Goal: Information Seeking & Learning: Learn about a topic

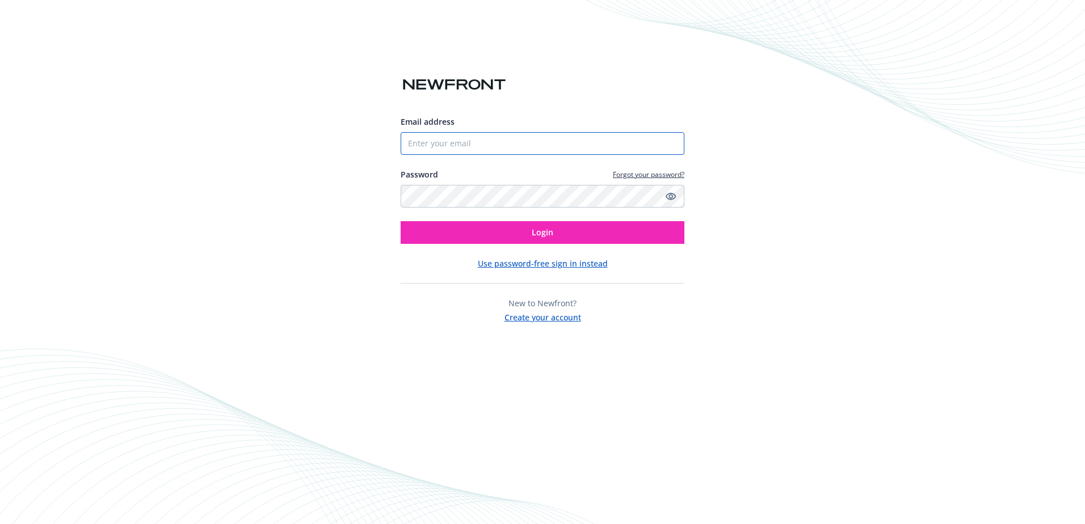
type input "[EMAIL_ADDRESS][DOMAIN_NAME]"
click at [523, 141] on input "jrebentisch@pacificsanitation.com" at bounding box center [543, 143] width 284 height 23
click at [708, 85] on div "Email address jrebentisch@pacificsanitation.com Password Forgot your password? …" at bounding box center [542, 262] width 1085 height 524
click at [603, 230] on button "Login" at bounding box center [543, 232] width 284 height 23
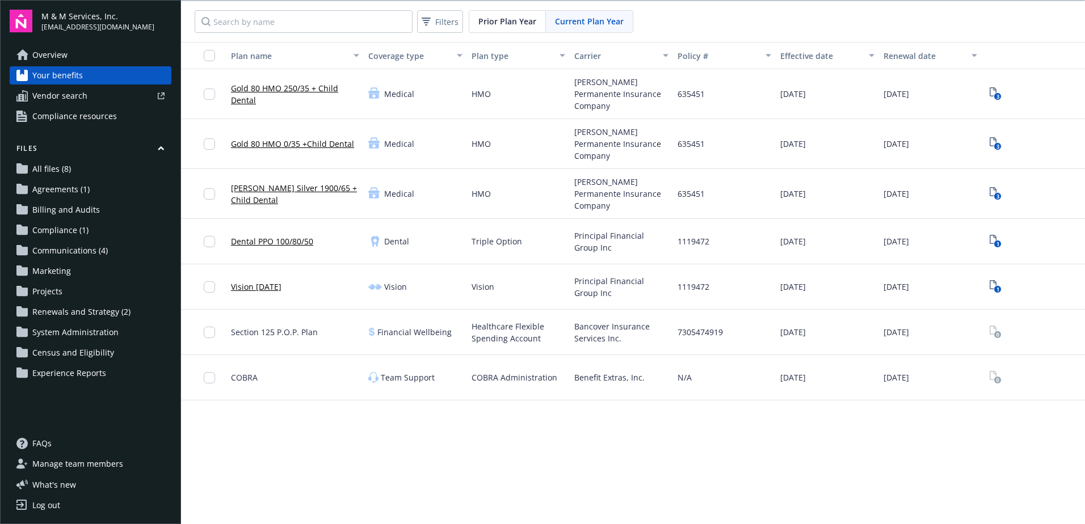
scroll to position [1, 0]
click at [286, 325] on span "Section 125 P.O.P. Plan" at bounding box center [274, 331] width 87 height 12
click at [519, 22] on span "Prior Plan Year" at bounding box center [507, 20] width 58 height 12
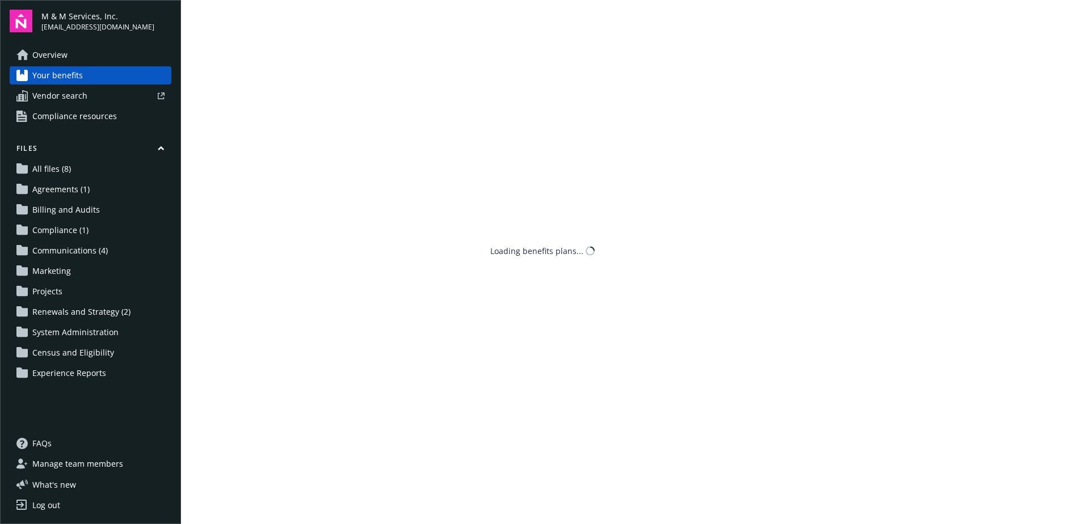
scroll to position [0, 0]
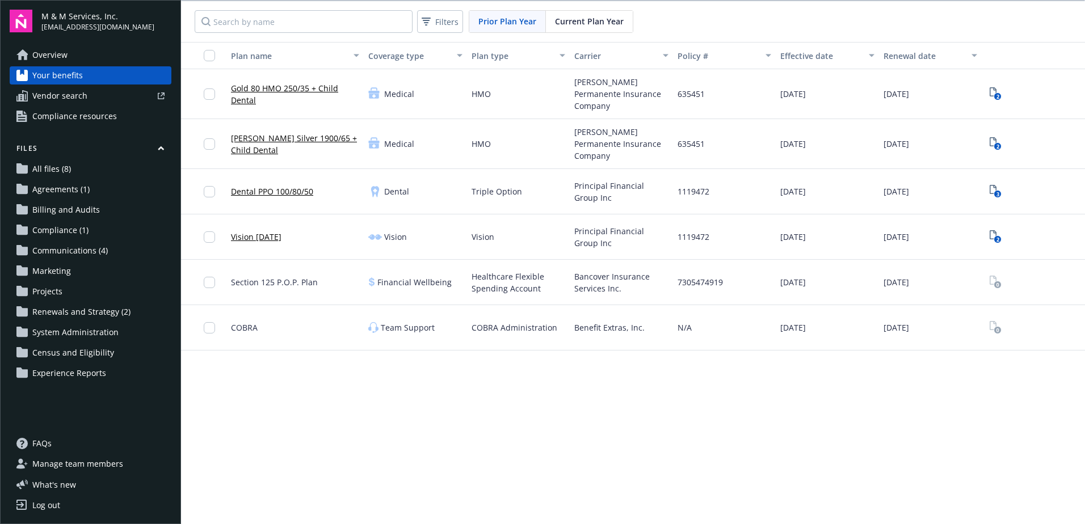
click at [579, 18] on span "Current Plan Year" at bounding box center [589, 21] width 69 height 12
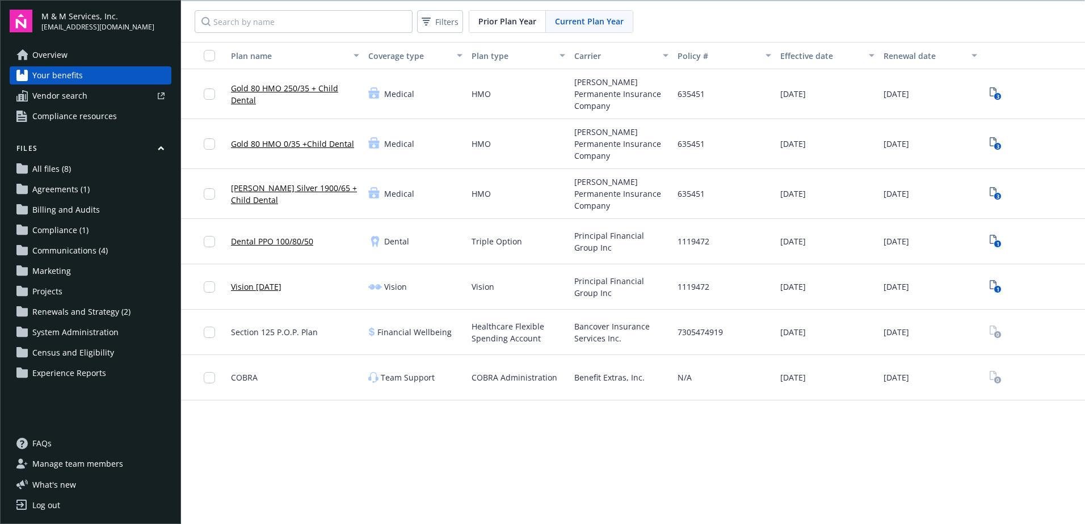
click at [69, 123] on span "Compliance resources" at bounding box center [74, 116] width 85 height 18
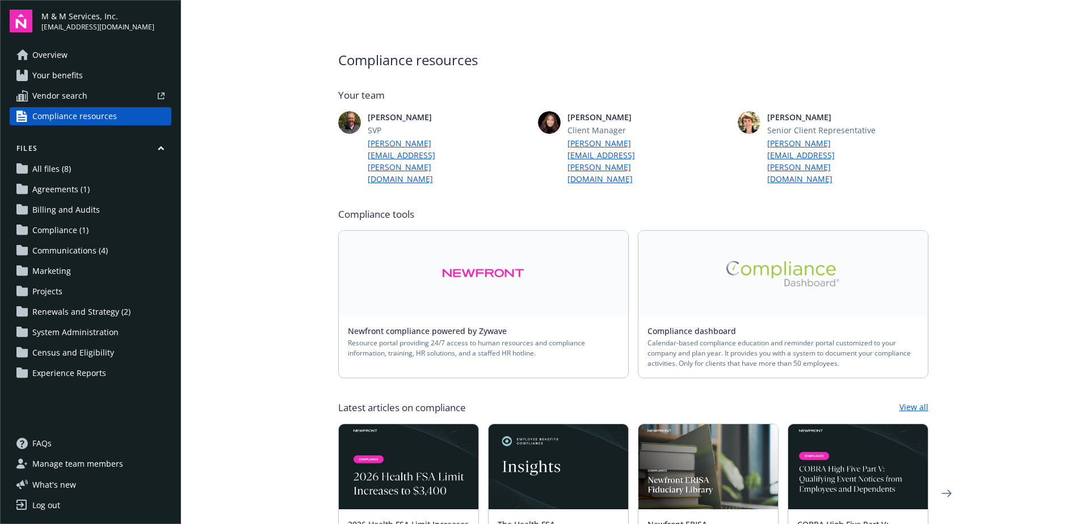
click at [64, 53] on span "Overview" at bounding box center [49, 55] width 35 height 18
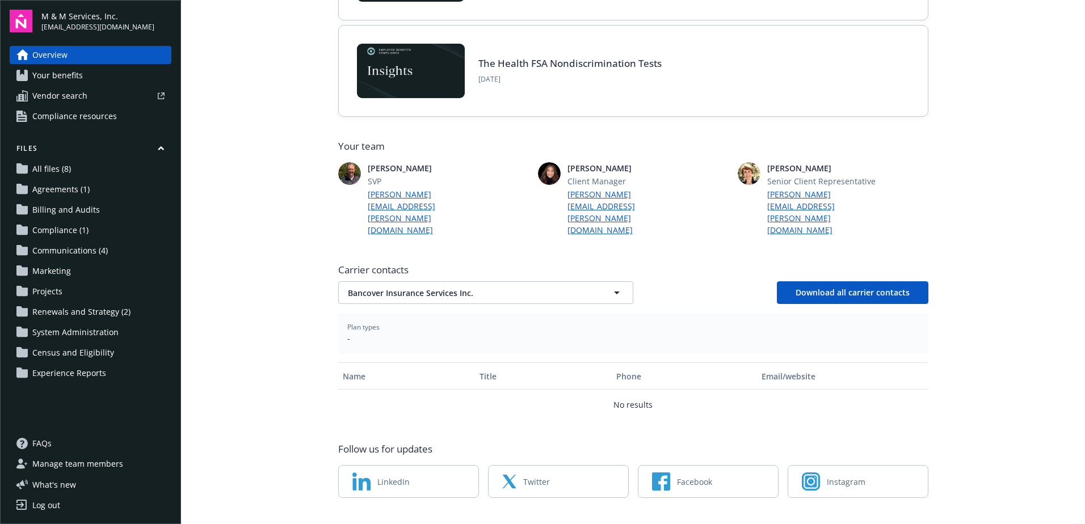
scroll to position [65, 0]
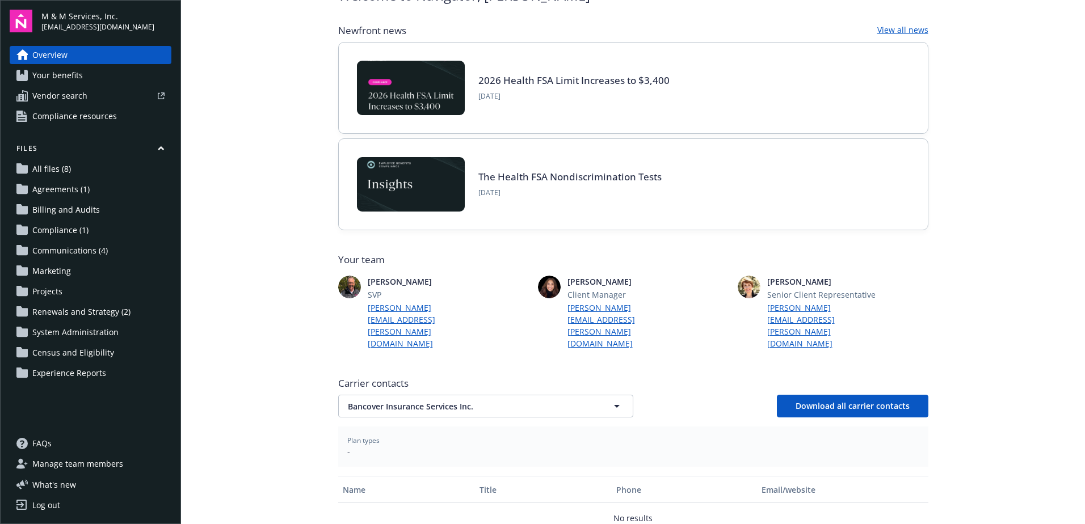
click at [57, 171] on span "All files (8)" at bounding box center [51, 169] width 39 height 18
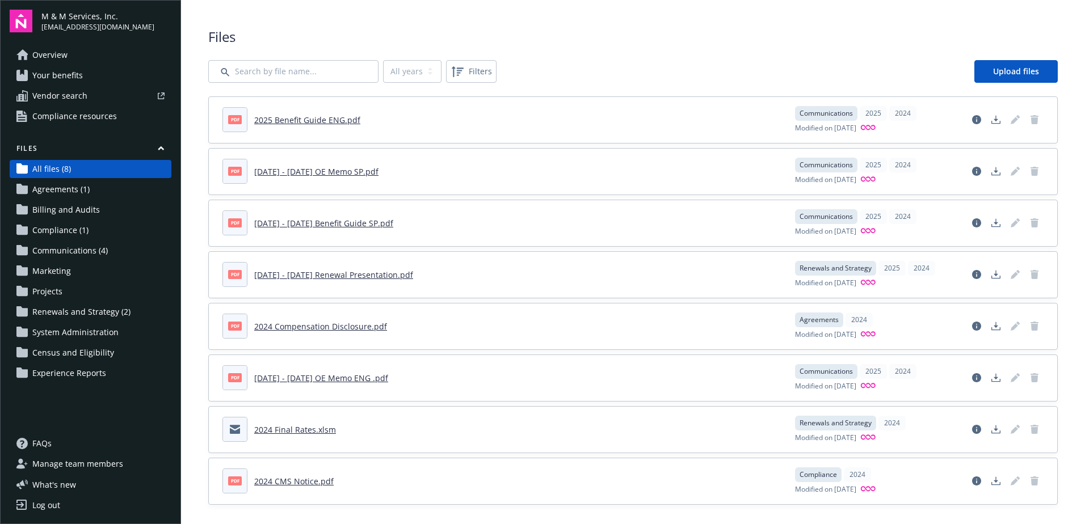
scroll to position [8, 0]
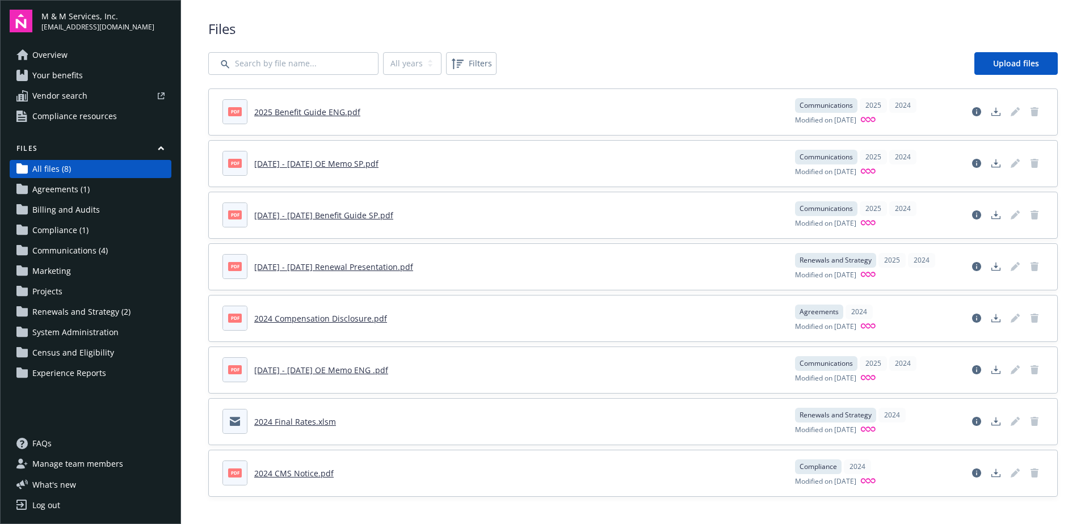
click at [346, 372] on link "2024 - 2025 OE Memo ENG .pdf" at bounding box center [321, 370] width 134 height 11
click at [326, 273] on header "pdf 2024 - 2025 Renewal Presentation.pdf" at bounding box center [501, 266] width 559 height 25
click at [327, 267] on link "2024 - 2025 Renewal Presentation.pdf" at bounding box center [333, 267] width 159 height 11
click at [268, 473] on link "2024 CMS Notice.pdf" at bounding box center [293, 473] width 79 height 11
click at [76, 192] on span "Agreements (1)" at bounding box center [60, 189] width 57 height 18
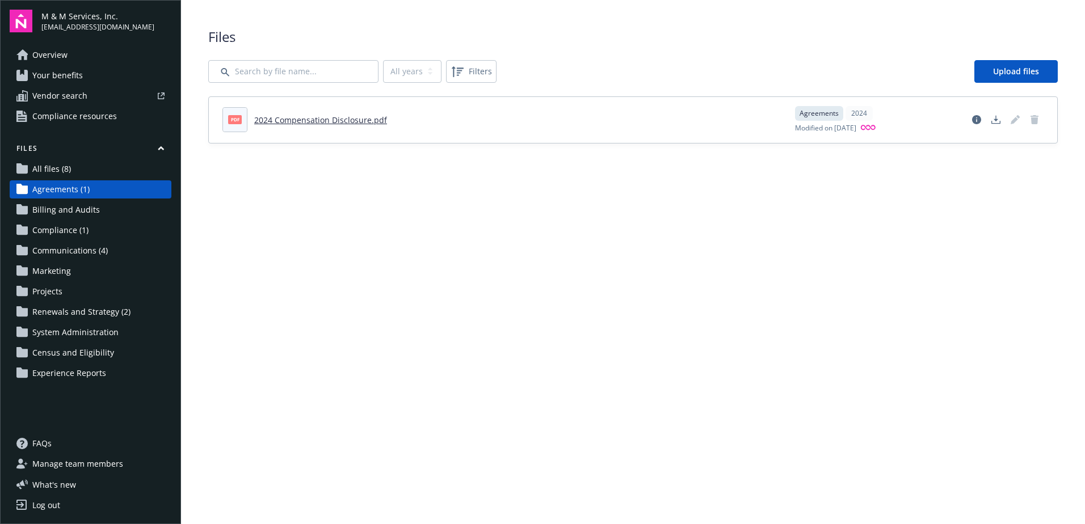
click at [76, 205] on span "Billing and Audits" at bounding box center [66, 210] width 68 height 18
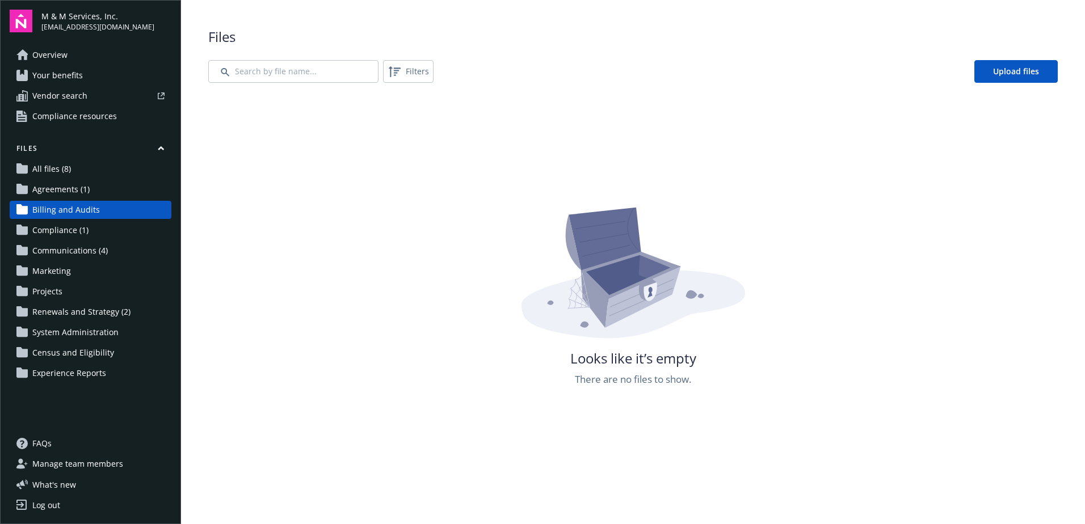
click at [54, 222] on span "Compliance (1)" at bounding box center [60, 230] width 56 height 18
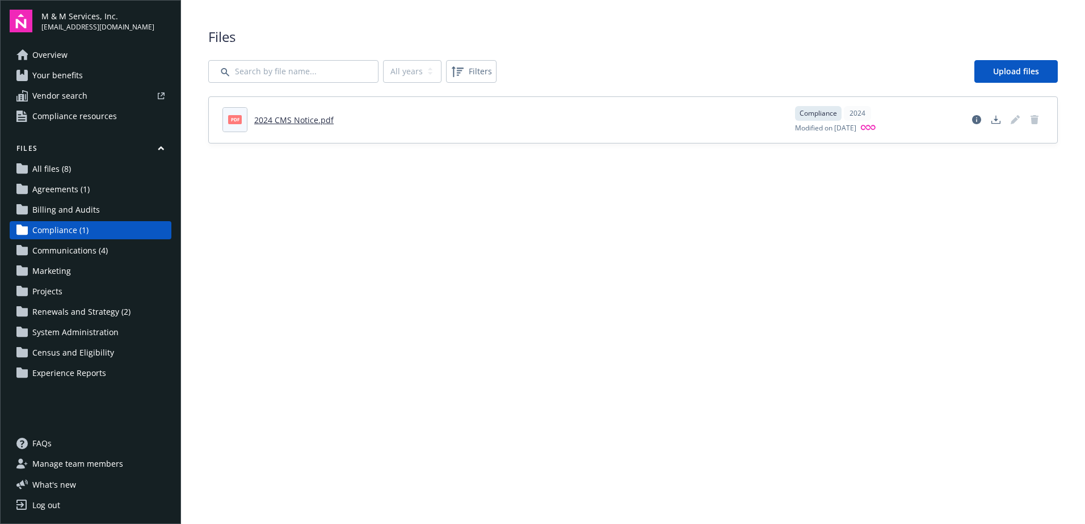
click at [56, 254] on span "Communications (4)" at bounding box center [69, 251] width 75 height 18
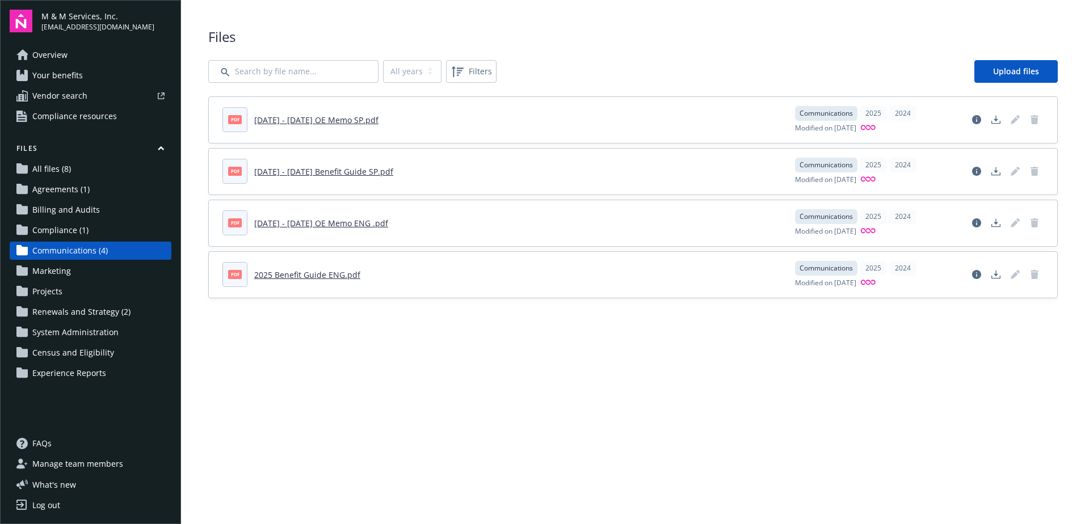
click at [279, 120] on link "2024 - 2025 OE Memo SP.pdf" at bounding box center [316, 120] width 124 height 11
click at [353, 387] on main "Upload progress Files All years 2025 2024 Filters Upload files pdf 2024 - 2025 …" at bounding box center [633, 262] width 904 height 524
click at [85, 365] on span "Experience Reports" at bounding box center [69, 373] width 74 height 18
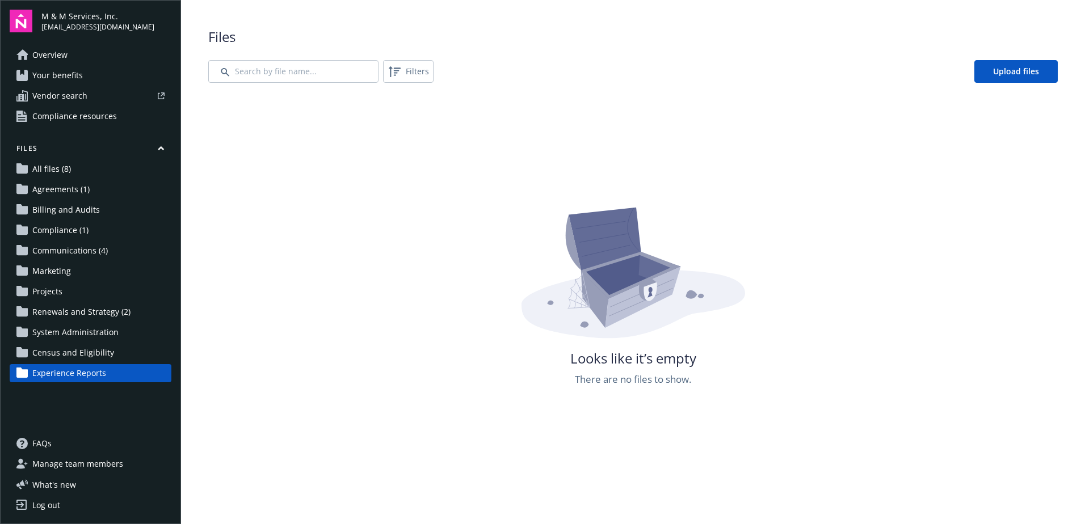
click at [81, 354] on span "Census and Eligibility" at bounding box center [73, 353] width 82 height 18
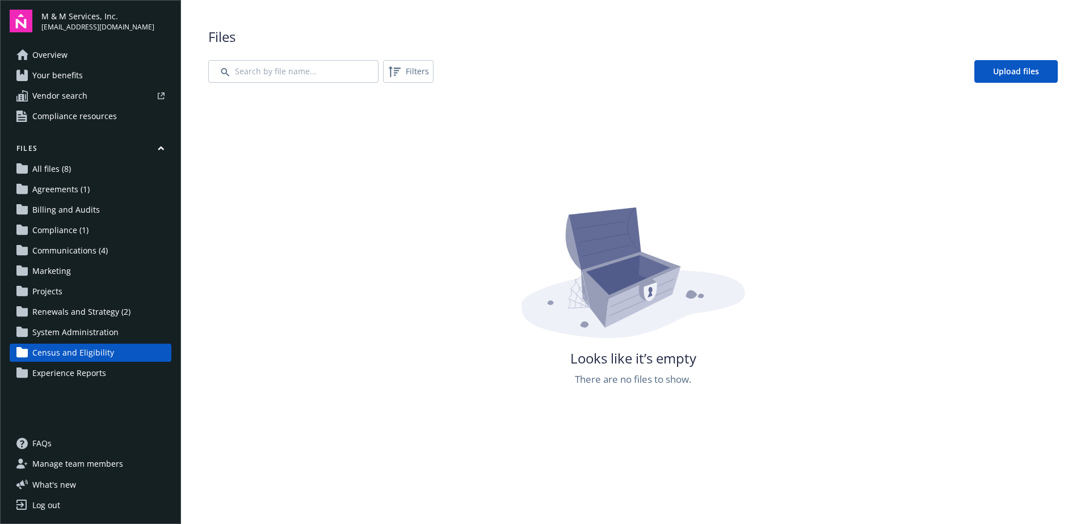
click at [64, 333] on span "System Administration" at bounding box center [75, 332] width 86 height 18
click at [68, 311] on span "Renewals and Strategy (2)" at bounding box center [81, 312] width 98 height 18
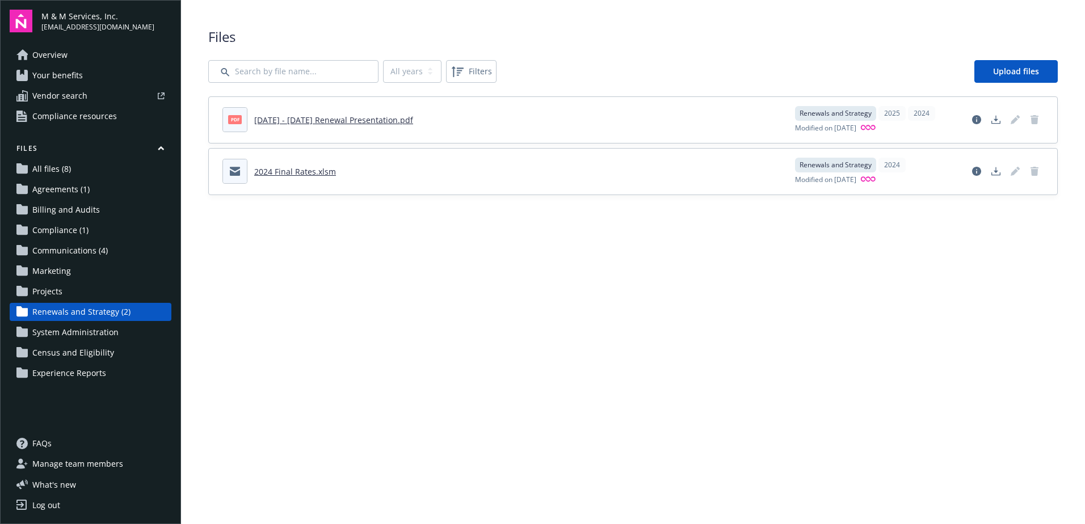
click at [40, 441] on span "FAQs" at bounding box center [41, 444] width 19 height 18
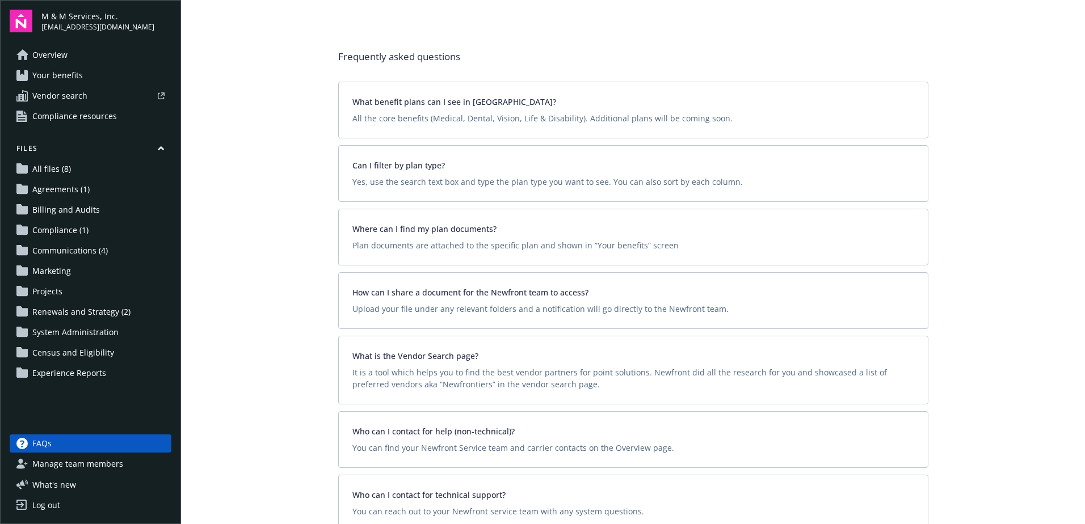
click at [56, 257] on span "Communications (4)" at bounding box center [69, 251] width 75 height 18
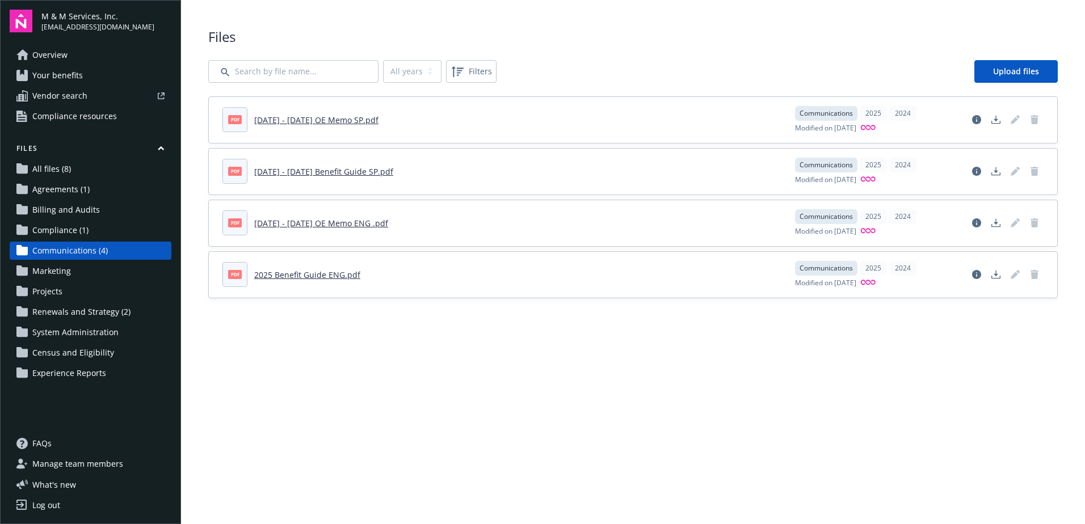
click at [61, 231] on span "Compliance (1)" at bounding box center [60, 230] width 56 height 18
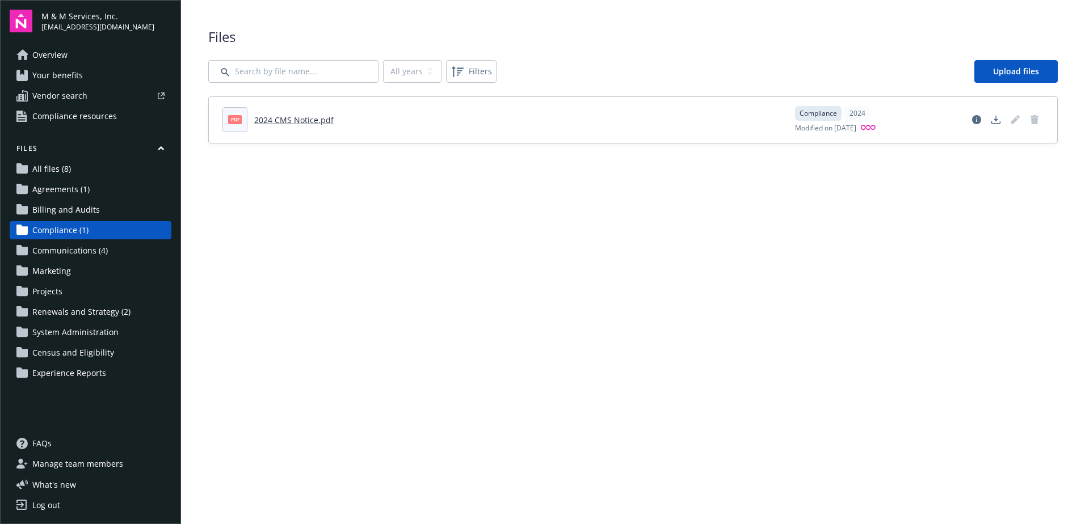
click at [64, 205] on span "Billing and Audits" at bounding box center [66, 210] width 68 height 18
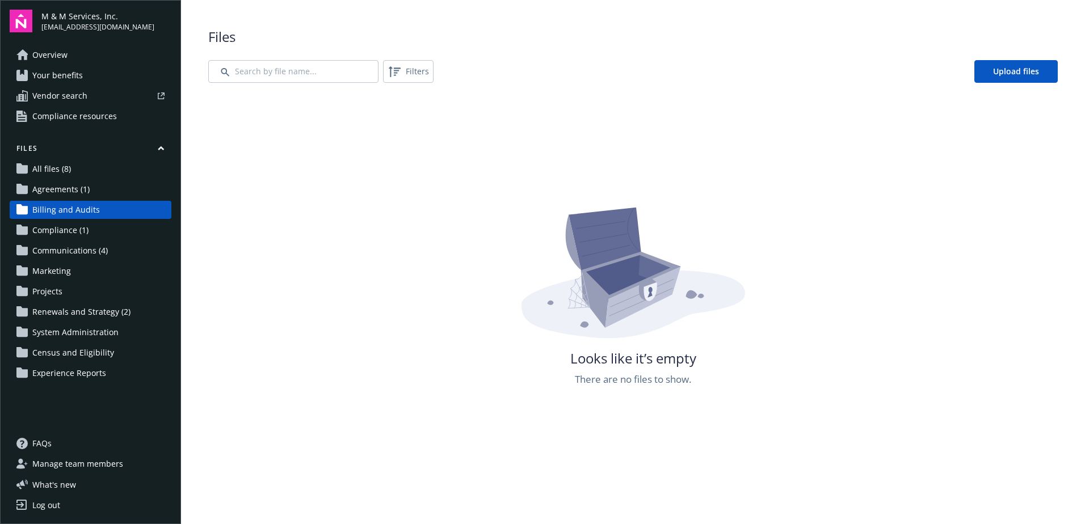
click at [65, 178] on span "All files (8)" at bounding box center [51, 169] width 39 height 18
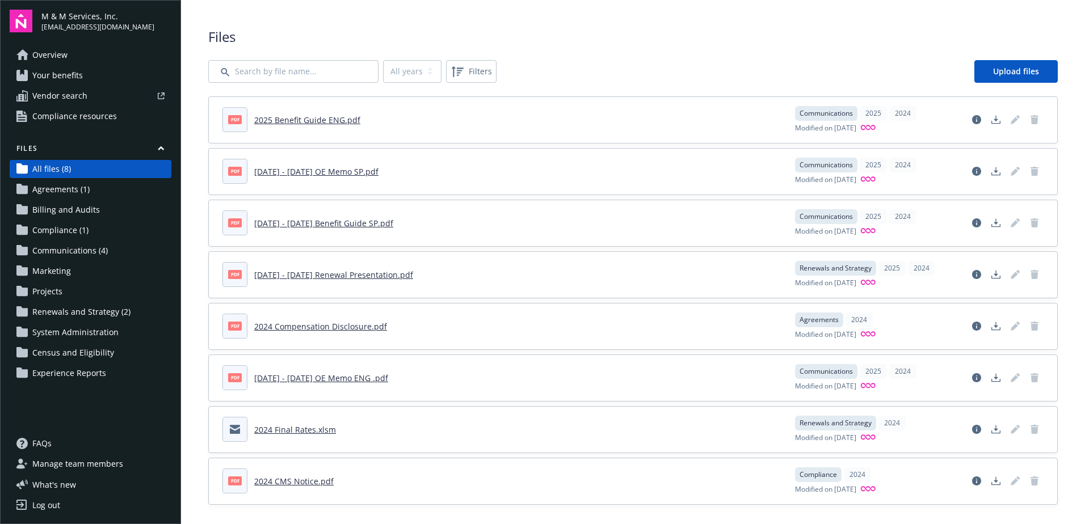
click at [65, 191] on span "Agreements (1)" at bounding box center [60, 189] width 57 height 18
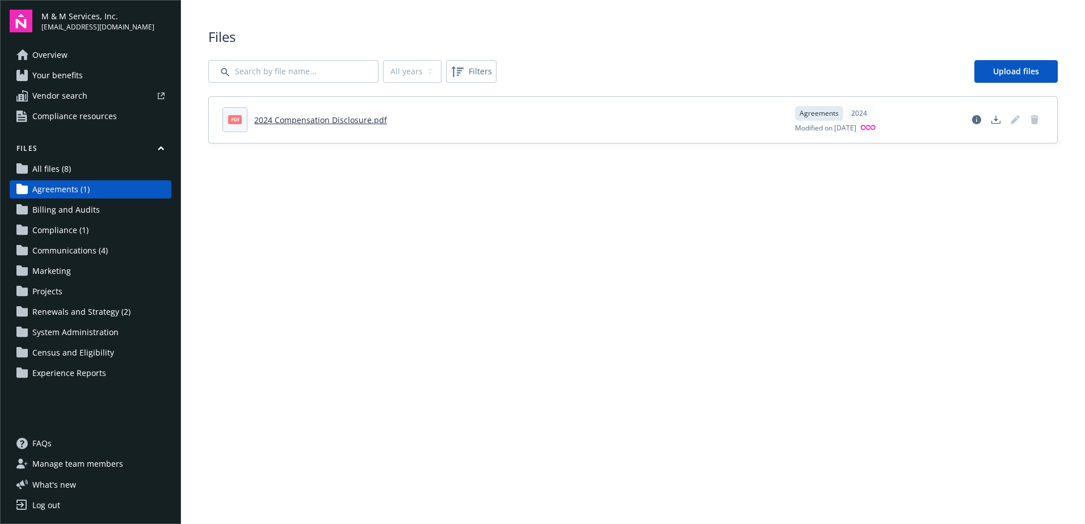
click at [73, 115] on span "Compliance resources" at bounding box center [74, 116] width 85 height 18
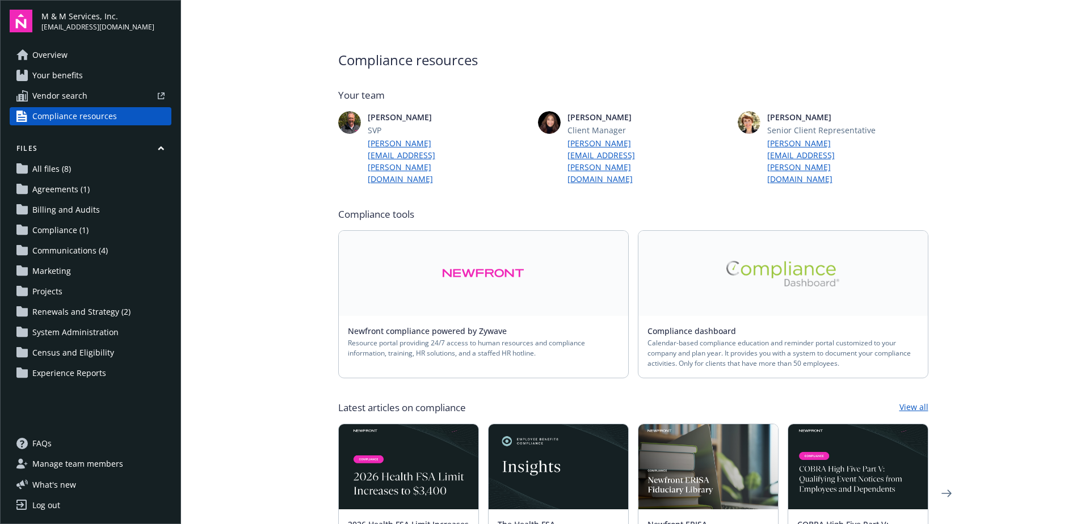
click at [71, 173] on link "All files (8)" at bounding box center [91, 169] width 162 height 18
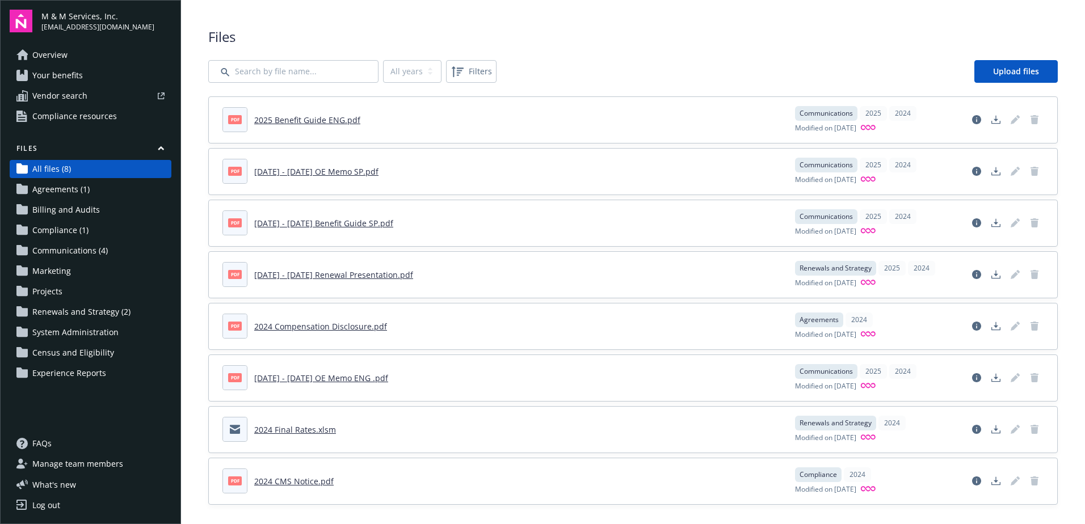
click at [101, 117] on span "Compliance resources" at bounding box center [74, 116] width 85 height 18
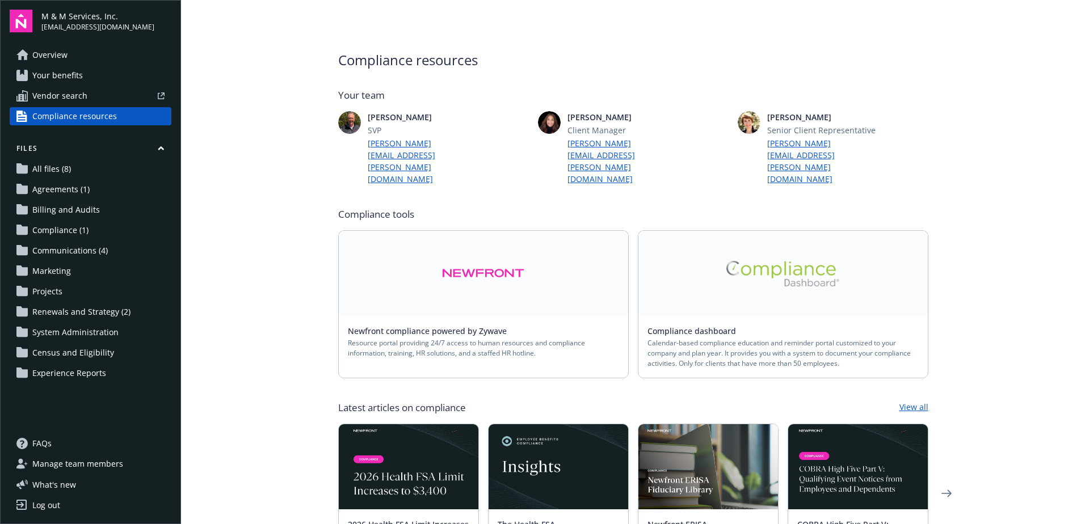
click at [83, 92] on span "Vendor search" at bounding box center [59, 96] width 55 height 18
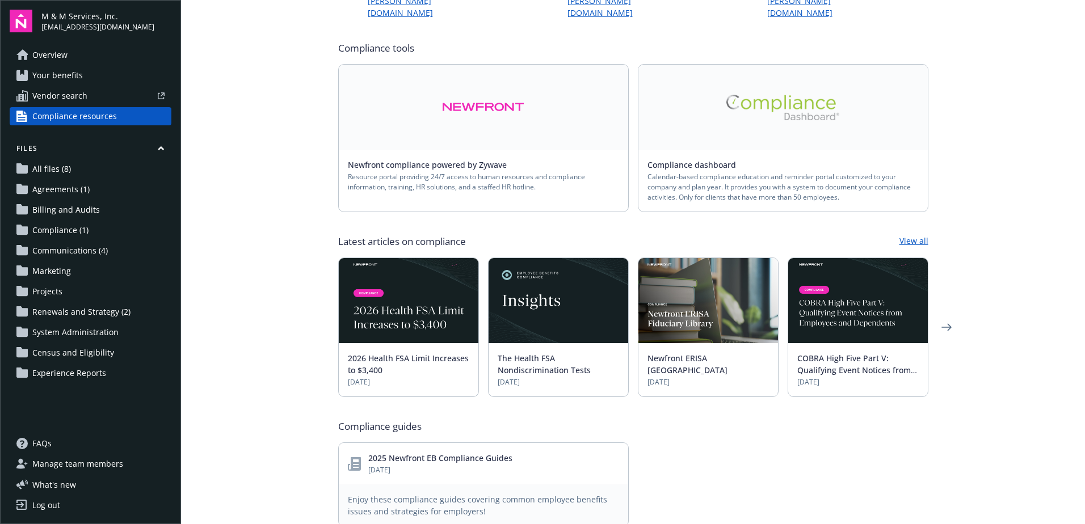
scroll to position [170, 0]
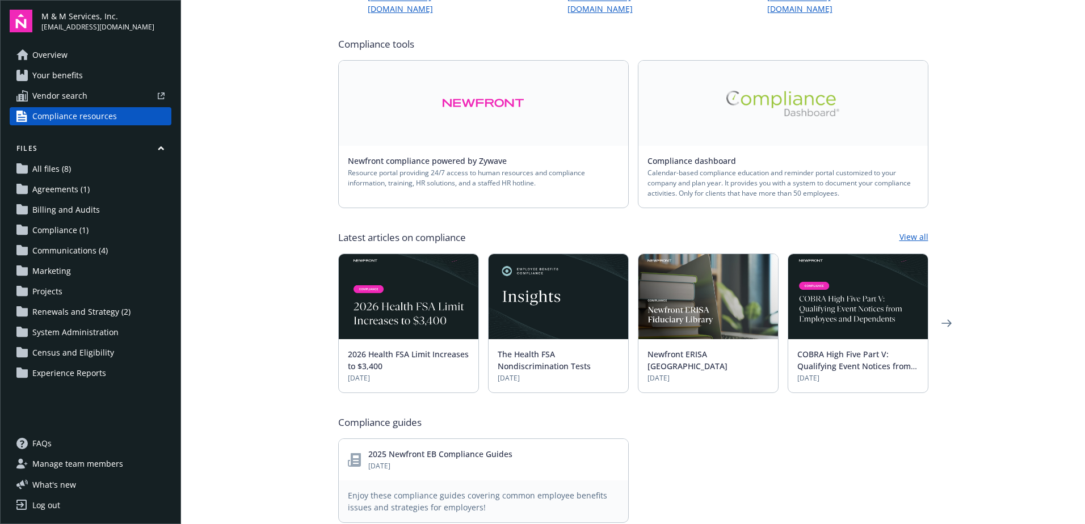
click at [711, 117] on link at bounding box center [782, 103] width 289 height 85
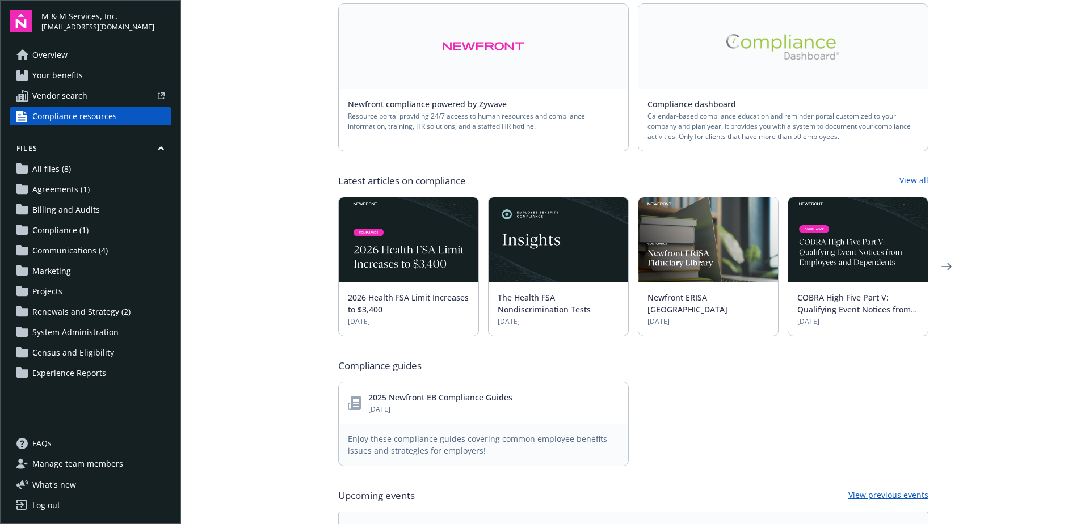
scroll to position [284, 0]
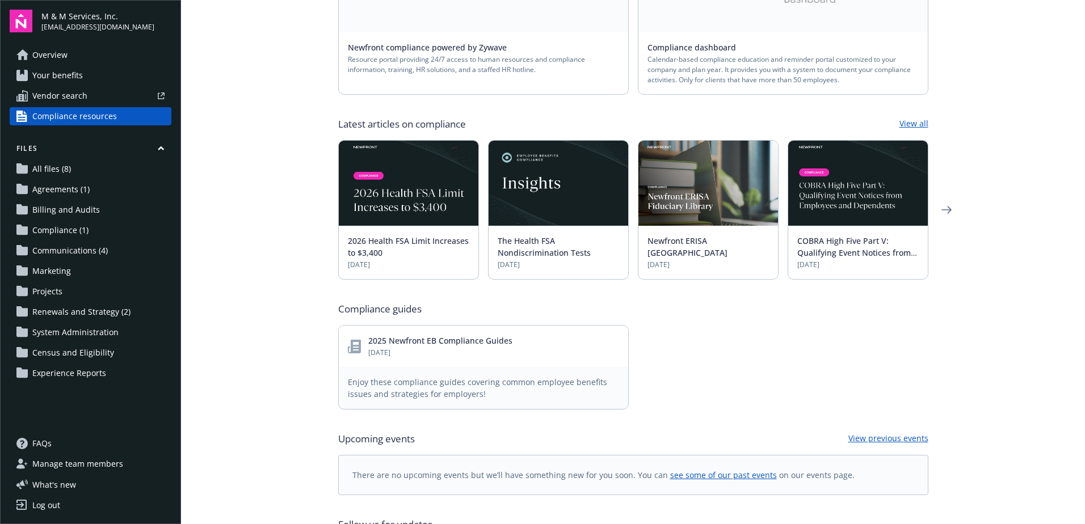
click at [373, 335] on link "2025 Newfront EB Compliance Guides" at bounding box center [440, 340] width 144 height 11
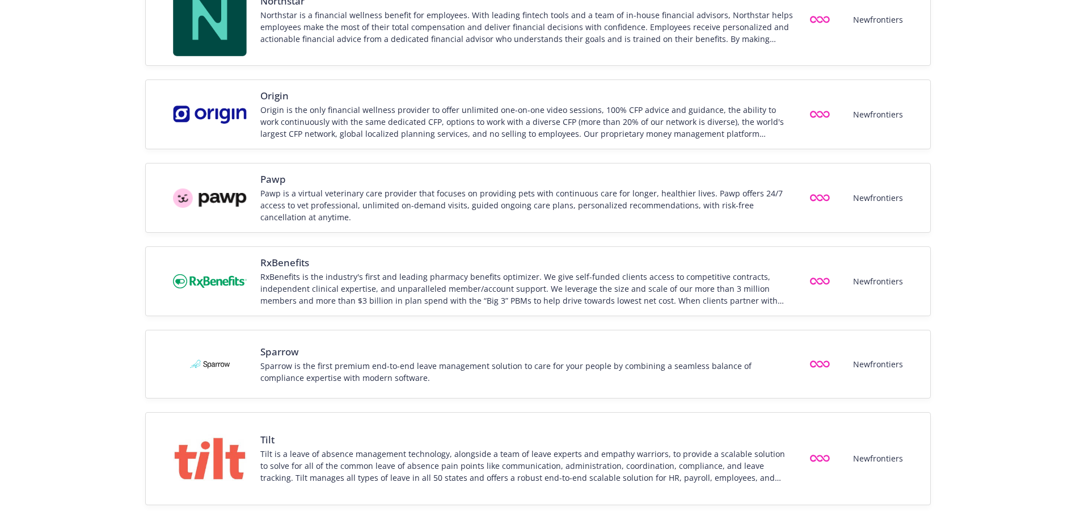
scroll to position [1492, 0]
